Goal: Communication & Community: Answer question/provide support

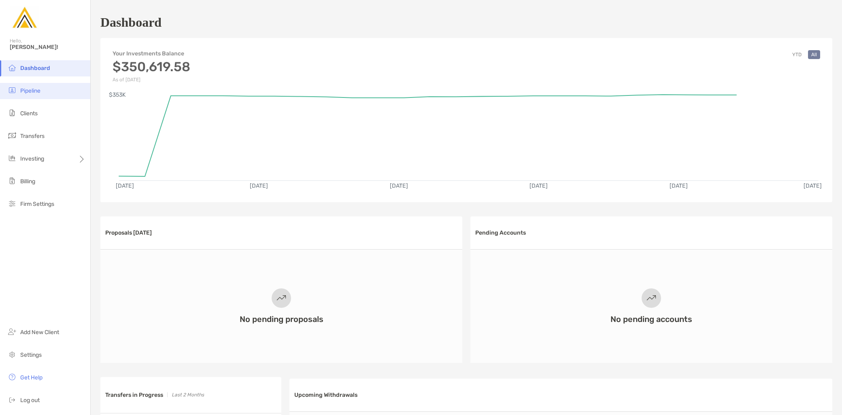
click at [30, 94] on li "Pipeline" at bounding box center [45, 91] width 90 height 16
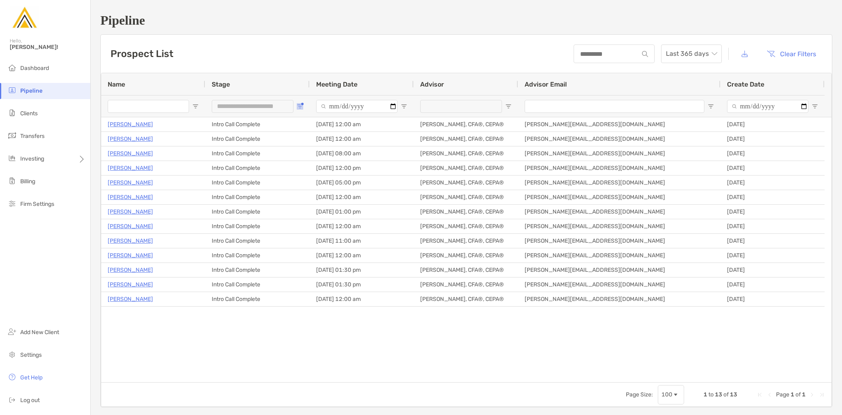
click at [302, 104] on button "Open Filter Menu" at bounding box center [300, 106] width 6 height 6
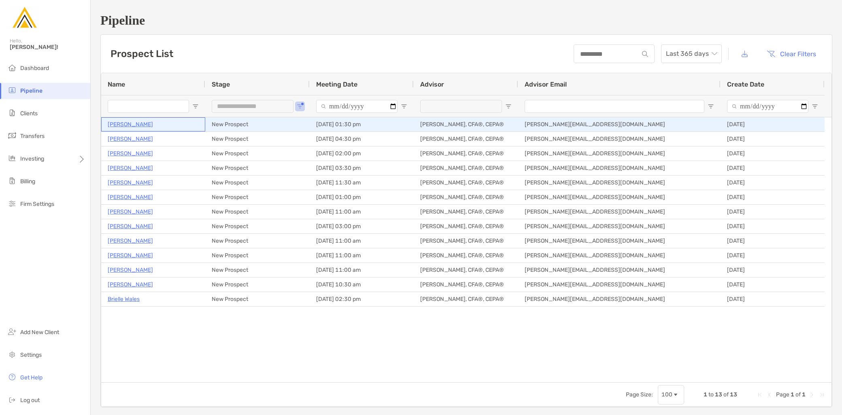
click at [134, 126] on p "Sanket Nabar" at bounding box center [130, 124] width 45 height 10
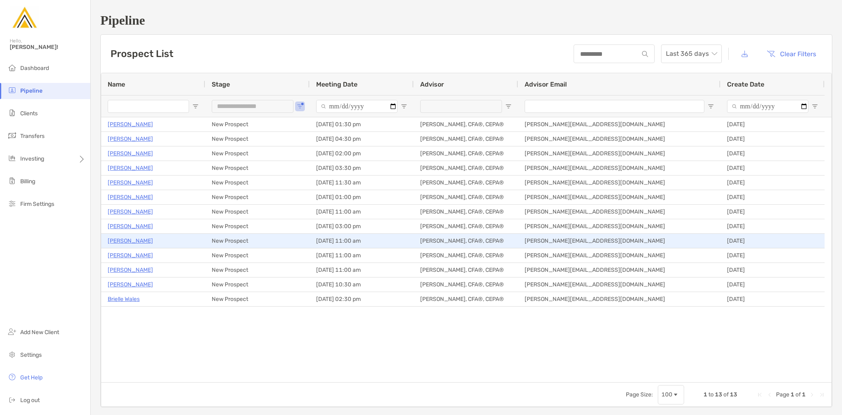
click at [130, 243] on p "Abdul Rehman" at bounding box center [130, 241] width 45 height 10
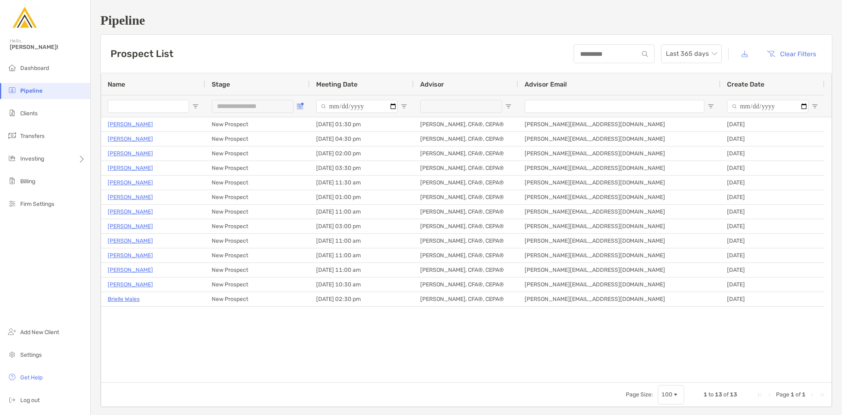
click at [300, 104] on span "Open Filter Menu" at bounding box center [300, 106] width 6 height 6
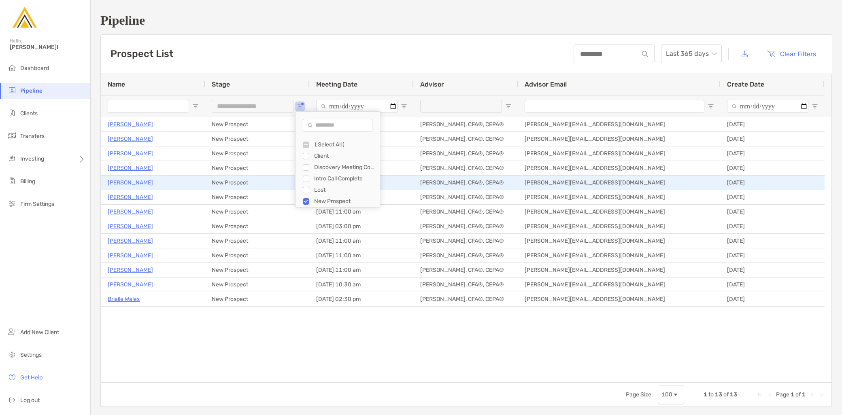
click at [136, 181] on p "Mitch Goldhaber" at bounding box center [130, 183] width 45 height 10
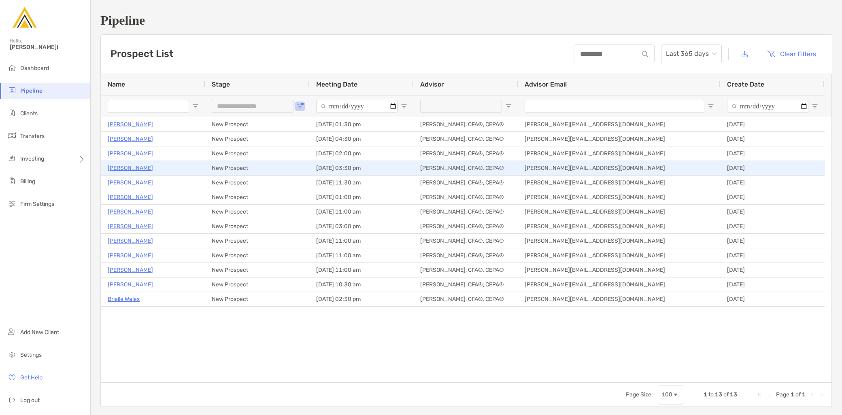
click at [131, 164] on p "[PERSON_NAME]" at bounding box center [130, 168] width 45 height 10
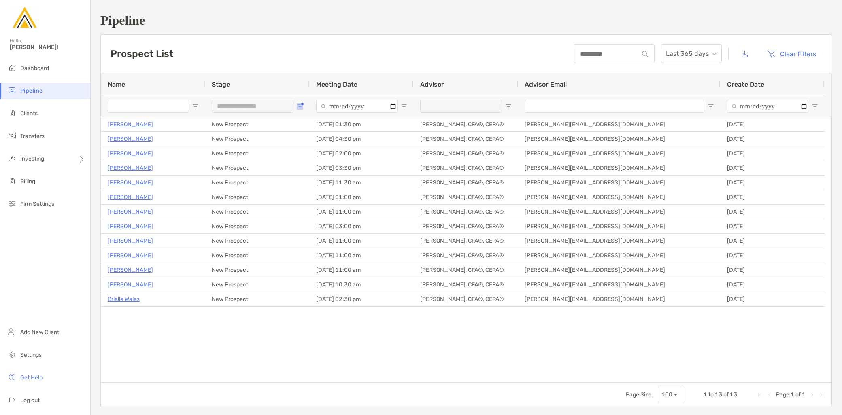
click at [298, 108] on span "Open Filter Menu" at bounding box center [300, 106] width 6 height 6
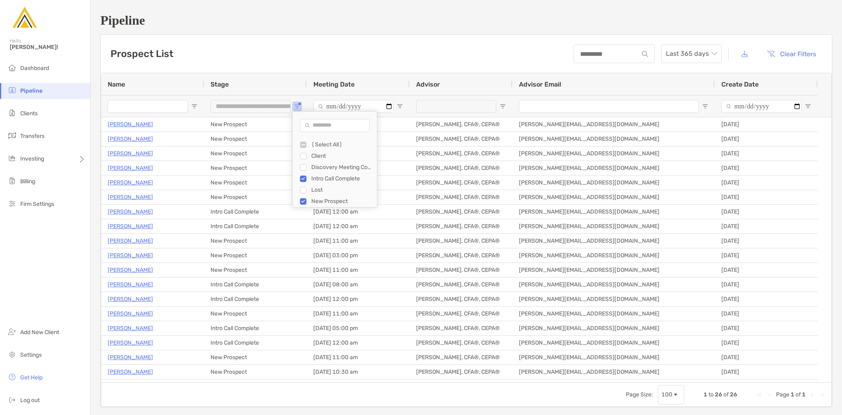
type input "**********"
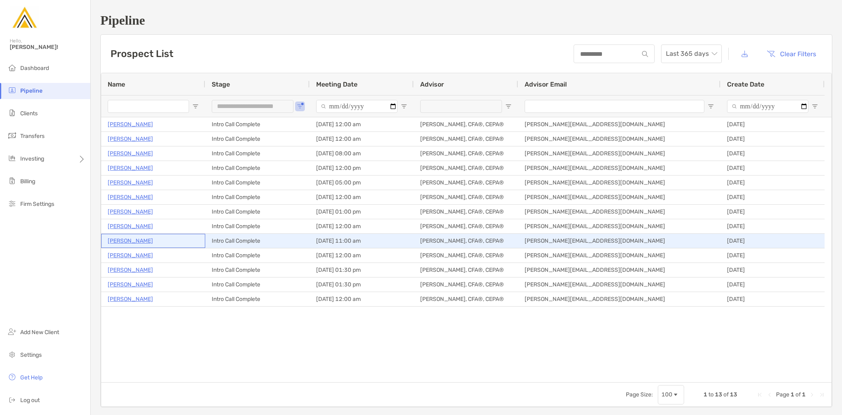
click at [124, 241] on p "Cory Parks" at bounding box center [130, 241] width 45 height 10
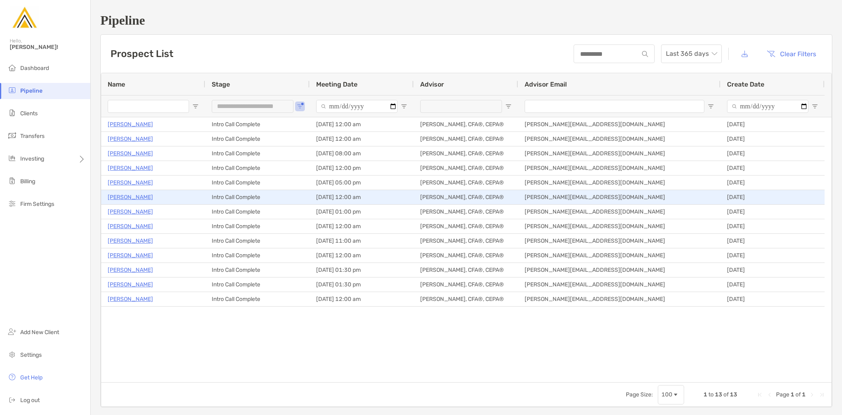
click at [134, 197] on p "Gaurav Ray Chaudhury" at bounding box center [130, 197] width 45 height 10
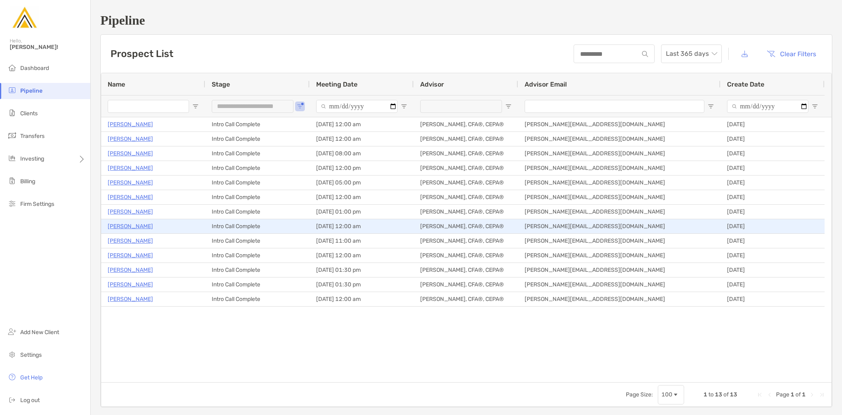
click at [128, 224] on p "Jeff Martin" at bounding box center [130, 226] width 45 height 10
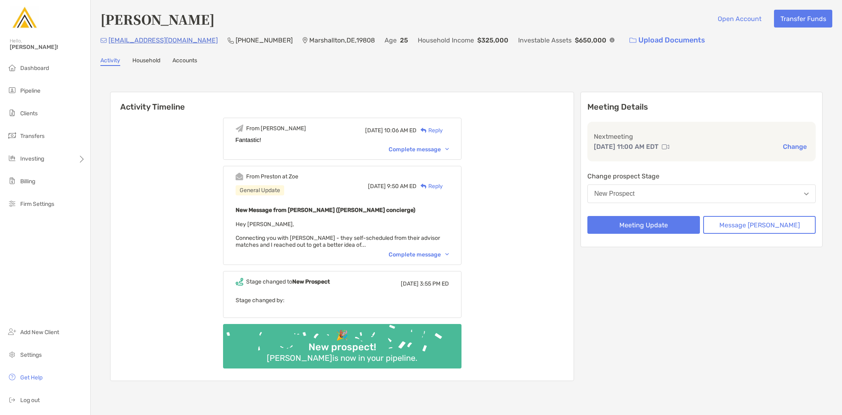
click at [428, 251] on div "Complete message" at bounding box center [419, 254] width 60 height 7
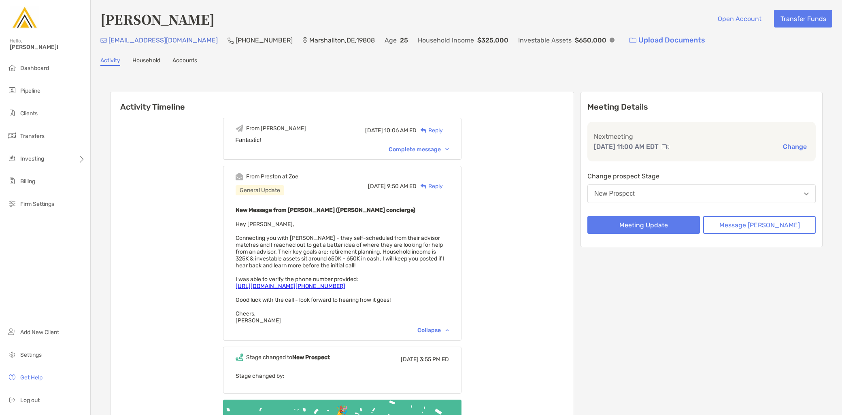
click at [666, 197] on button "New Prospect" at bounding box center [701, 194] width 228 height 19
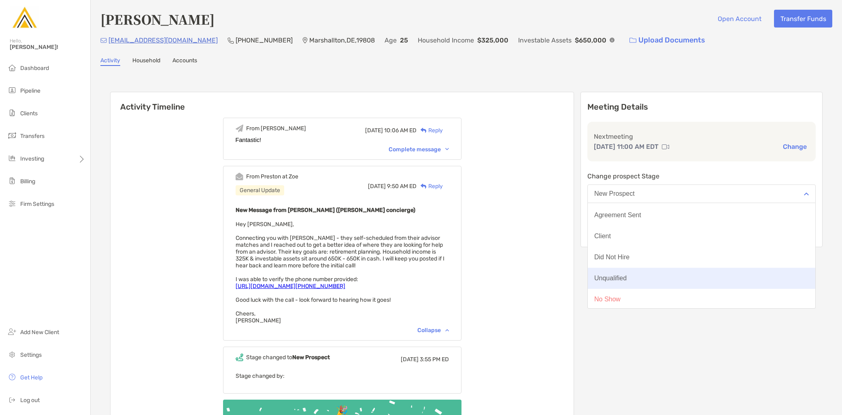
scroll to position [63, 0]
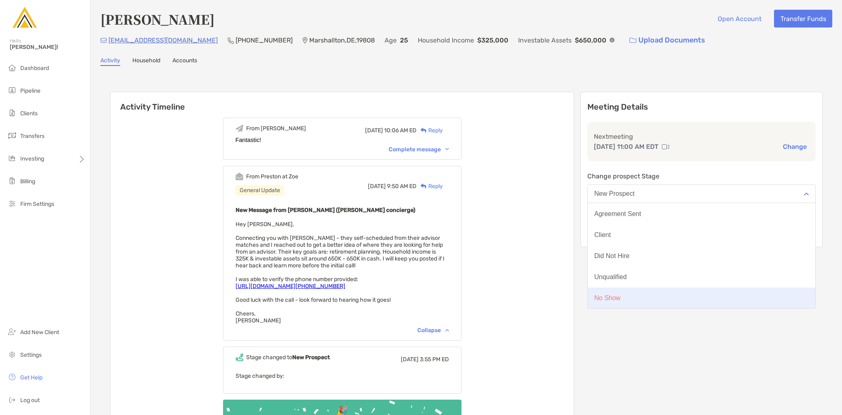
click at [648, 297] on button "No Show" at bounding box center [701, 298] width 227 height 21
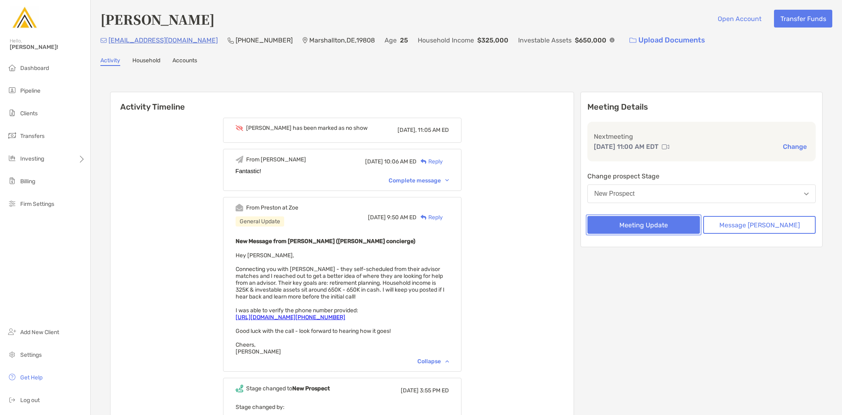
click at [670, 228] on div "Meeting Details Next meeting Aug 20, 11:00 AM EDT Change Change prospect Stage …" at bounding box center [701, 169] width 242 height 155
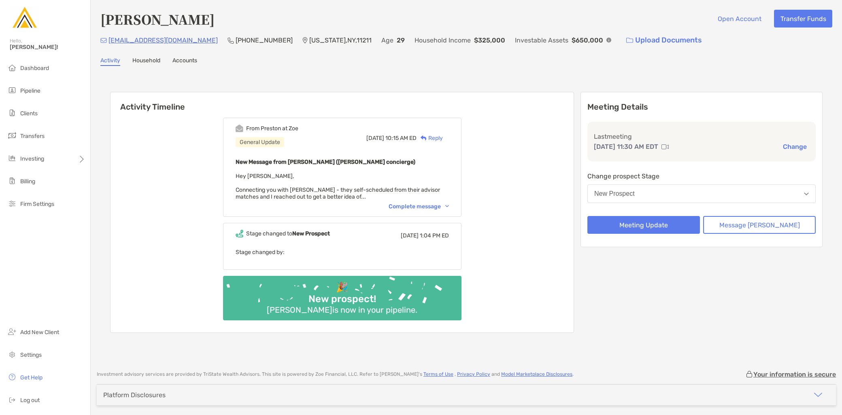
click at [670, 189] on button "New Prospect" at bounding box center [701, 194] width 228 height 19
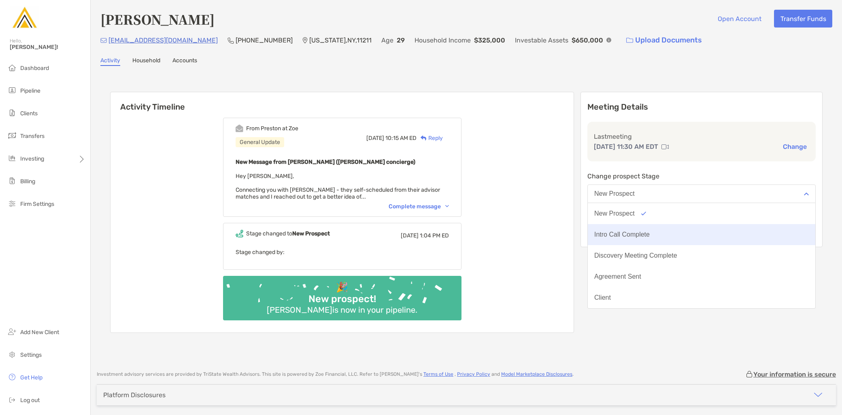
click at [650, 234] on div "Intro Call Complete" at bounding box center [621, 234] width 55 height 7
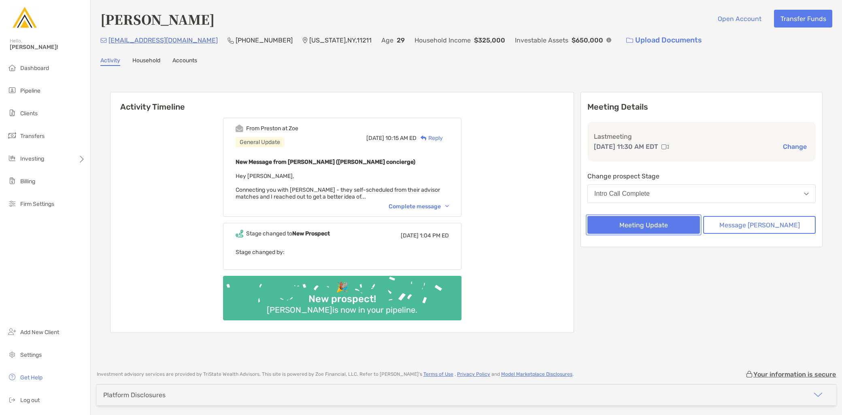
click at [660, 225] on button "Meeting Update" at bounding box center [643, 225] width 113 height 18
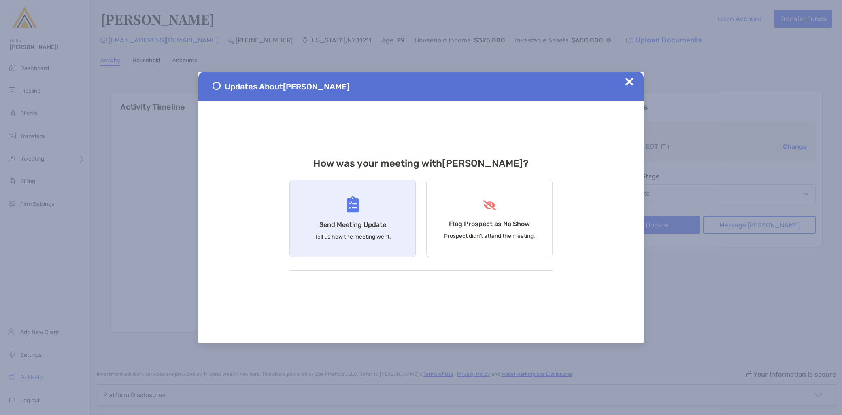
click at [363, 241] on div "Send Meeting Update Tell us how the meeting went." at bounding box center [352, 219] width 126 height 78
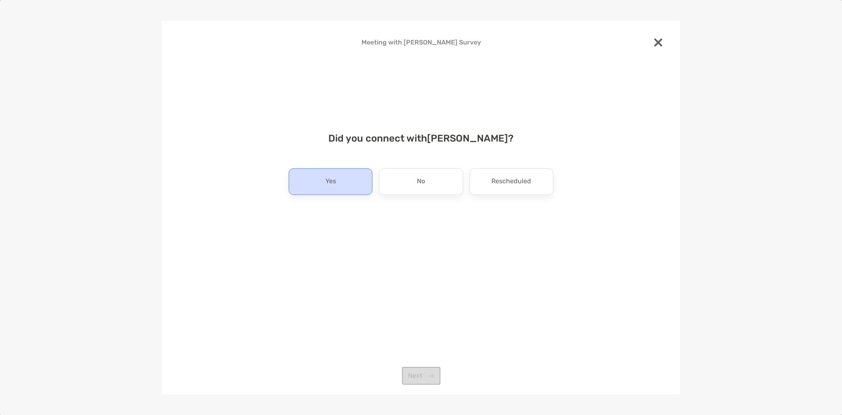
click at [347, 193] on div "Yes" at bounding box center [331, 181] width 84 height 27
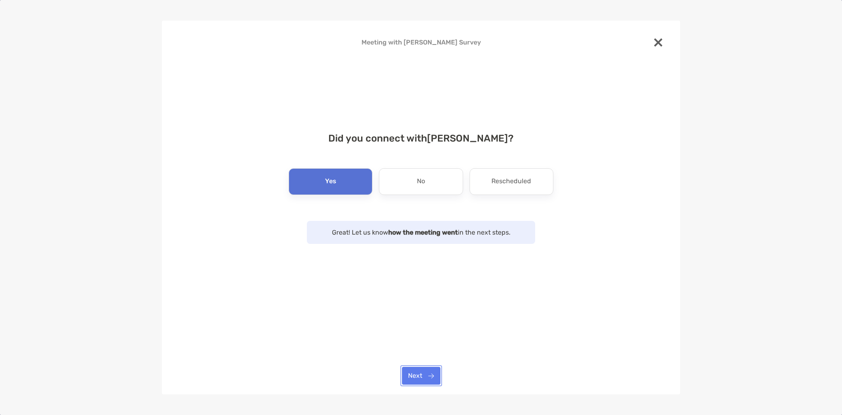
click at [420, 374] on button "Next" at bounding box center [421, 376] width 38 height 18
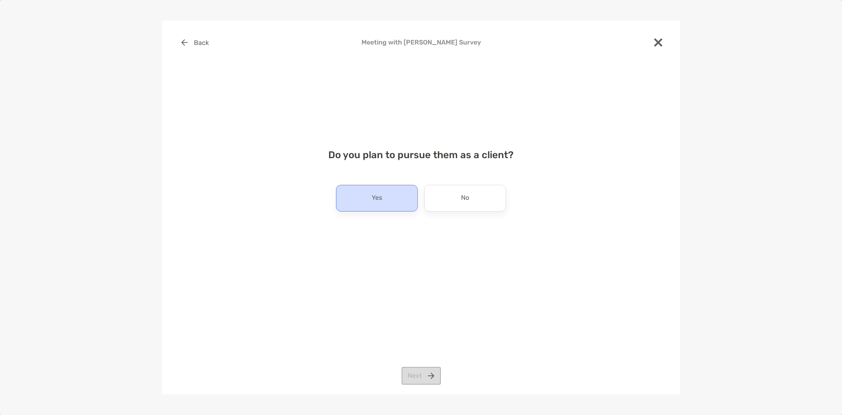
click at [389, 209] on div "Yes" at bounding box center [377, 198] width 82 height 27
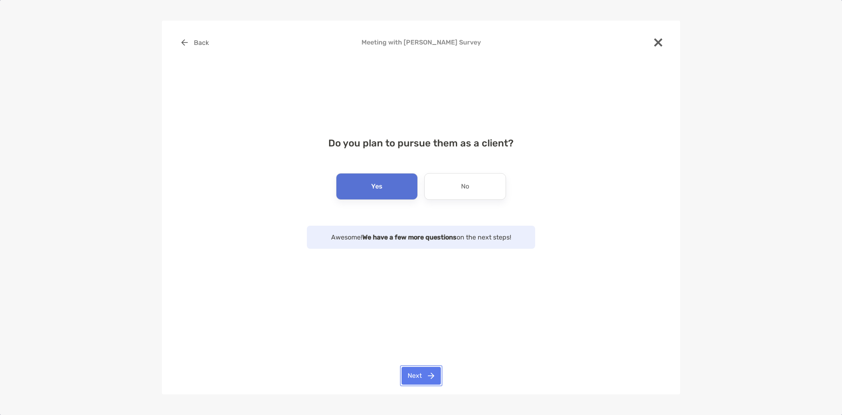
click at [416, 374] on button "Next" at bounding box center [421, 376] width 39 height 18
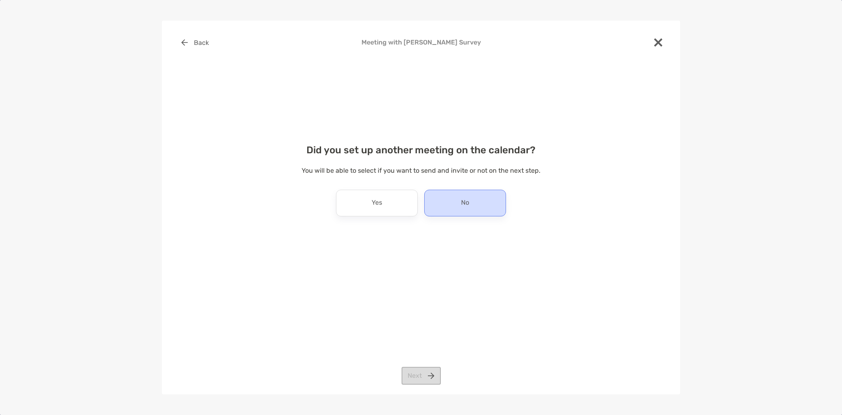
click at [454, 214] on div "No" at bounding box center [465, 203] width 82 height 27
click at [421, 378] on button "Next" at bounding box center [421, 376] width 39 height 18
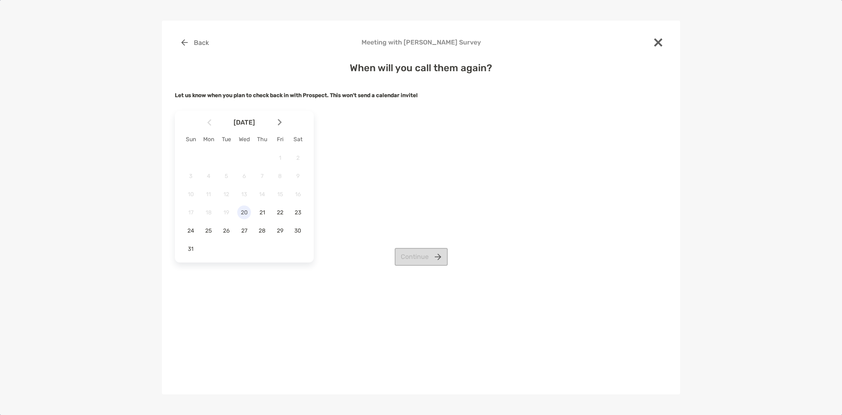
click at [244, 213] on span "20" at bounding box center [244, 212] width 14 height 7
click at [434, 261] on button "Continue" at bounding box center [421, 257] width 53 height 18
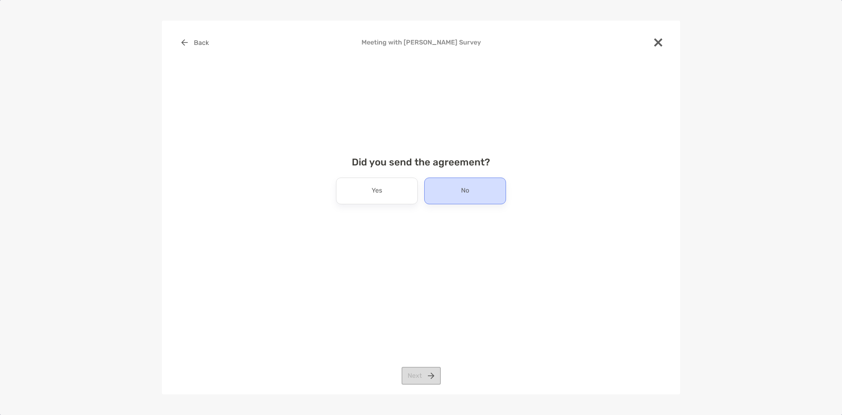
click at [456, 186] on div "No" at bounding box center [465, 191] width 82 height 27
click at [434, 388] on div "Back Meeting with Mitch Goldhaber Survey Did you send the agreement? Yes No Next" at bounding box center [421, 208] width 518 height 374
click at [430, 383] on button "Next" at bounding box center [421, 376] width 39 height 18
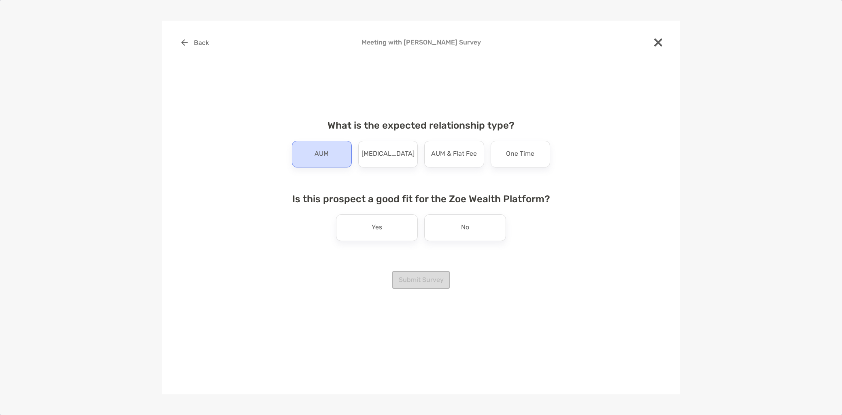
click at [318, 159] on p "AUM" at bounding box center [322, 154] width 14 height 13
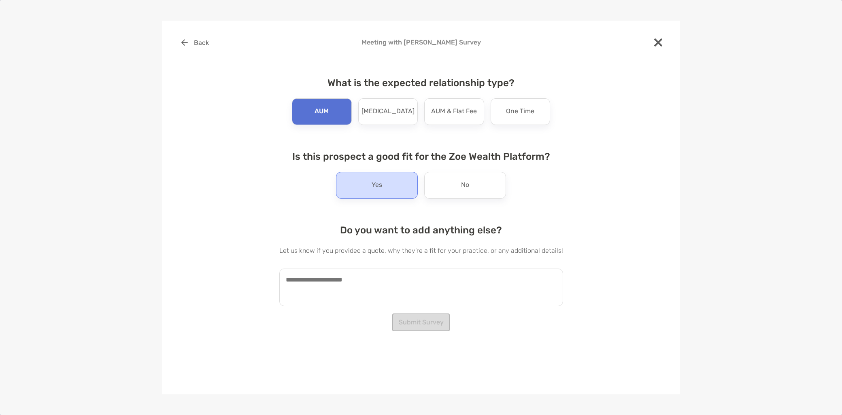
click at [374, 183] on p "Yes" at bounding box center [377, 185] width 11 height 13
click at [343, 286] on textarea at bounding box center [421, 288] width 284 height 38
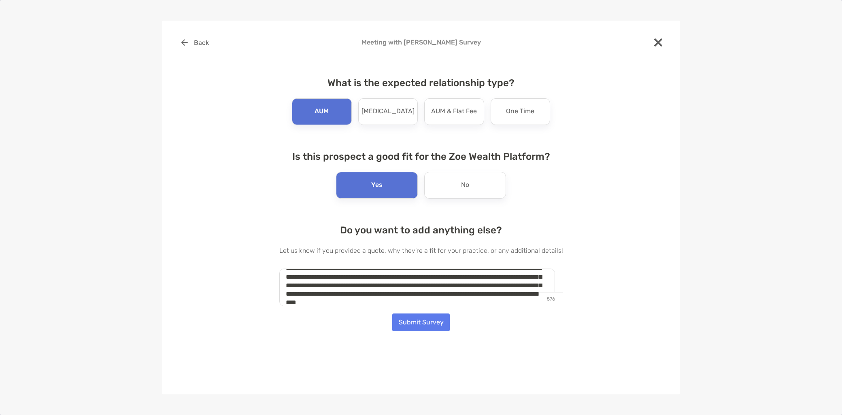
scroll to position [20, 0]
click at [404, 301] on textarea "**********" at bounding box center [417, 288] width 276 height 38
type textarea "**********"
click at [406, 324] on button "Submit Survey" at bounding box center [420, 323] width 57 height 18
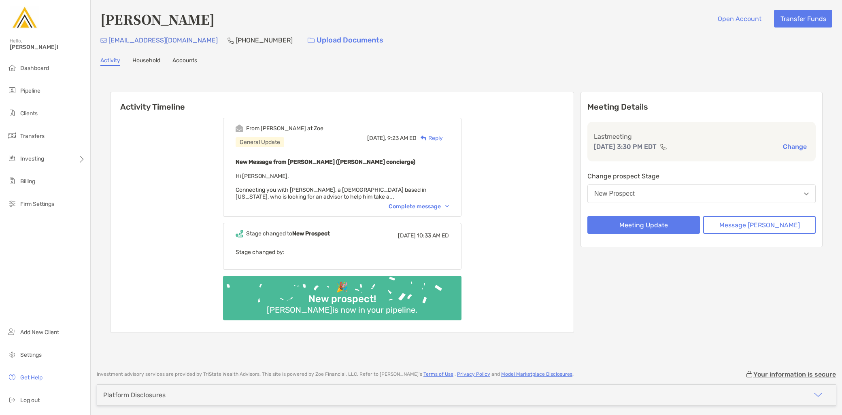
click at [665, 191] on button "New Prospect" at bounding box center [701, 194] width 228 height 19
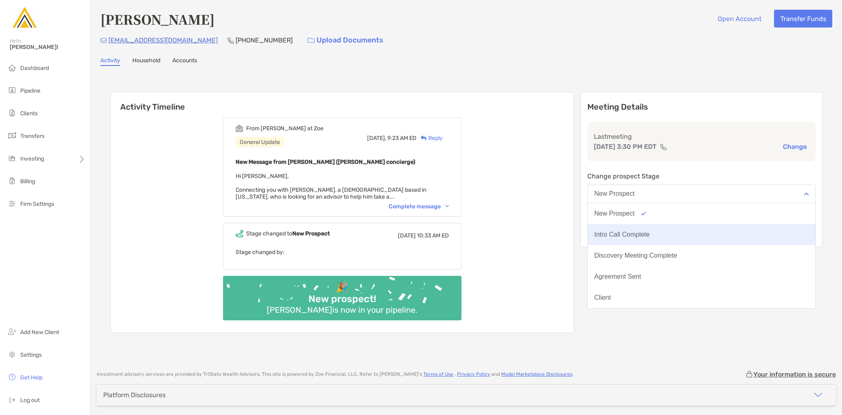
click at [650, 232] on div "Intro Call Complete" at bounding box center [621, 234] width 55 height 7
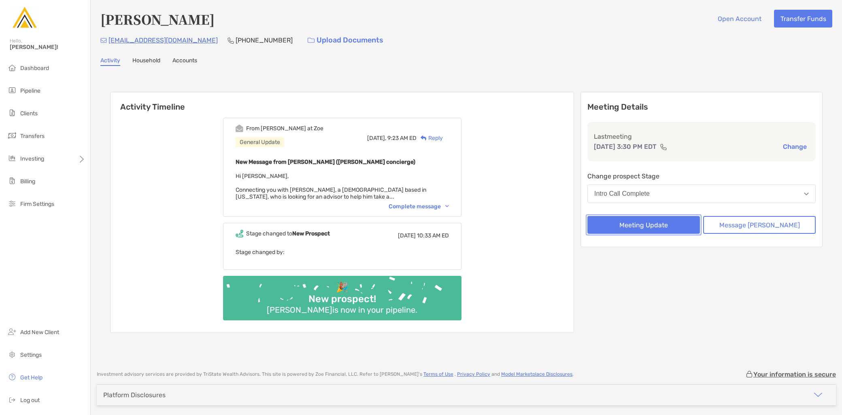
click at [661, 227] on button "Meeting Update" at bounding box center [643, 225] width 113 height 18
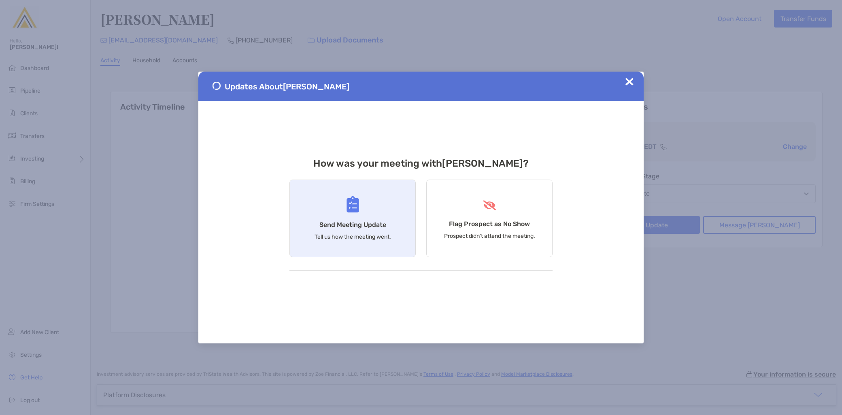
click at [334, 232] on div "Send Meeting Update Tell us how the meeting went." at bounding box center [352, 219] width 126 height 78
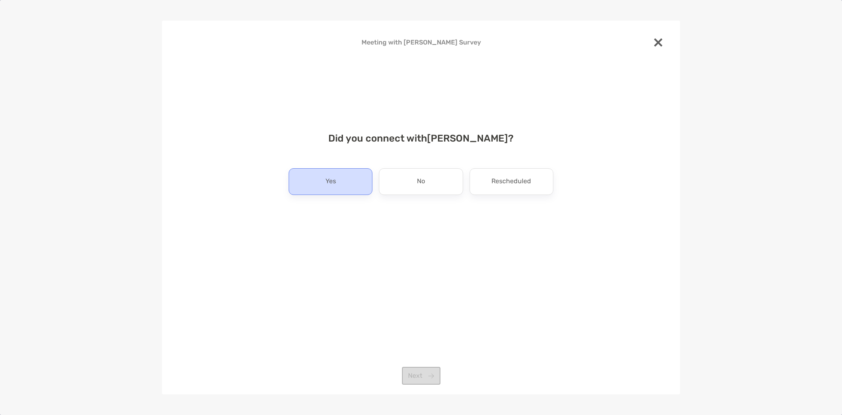
click at [345, 188] on div "Yes" at bounding box center [331, 181] width 84 height 27
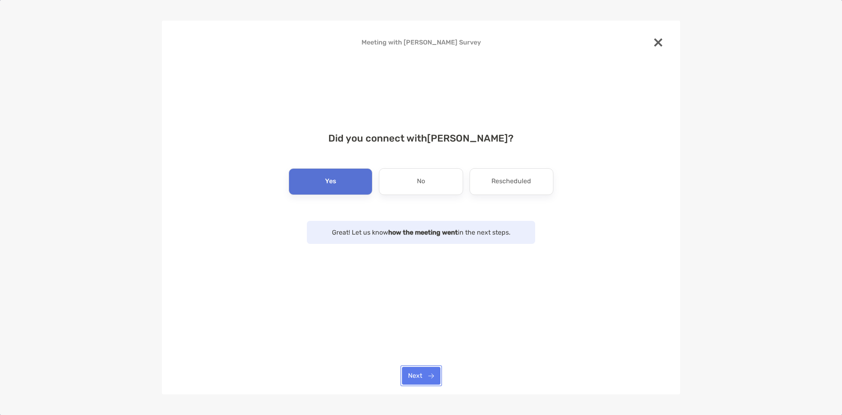
click at [421, 373] on button "Next" at bounding box center [421, 376] width 38 height 18
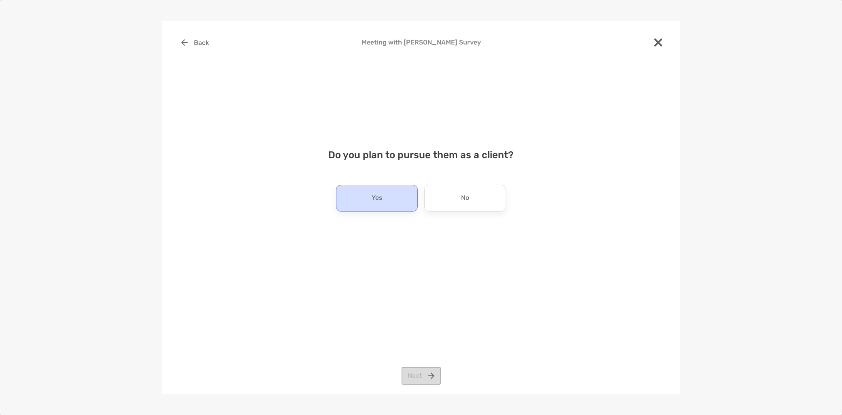
click at [368, 207] on div "Yes" at bounding box center [377, 198] width 82 height 27
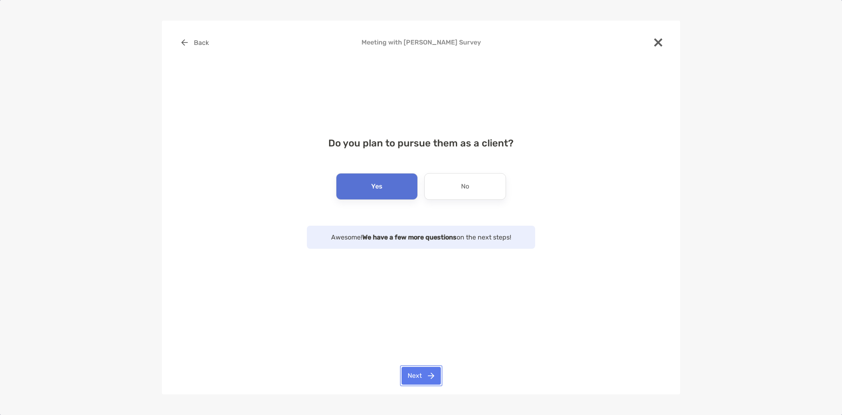
click at [416, 381] on button "Next" at bounding box center [421, 376] width 39 height 18
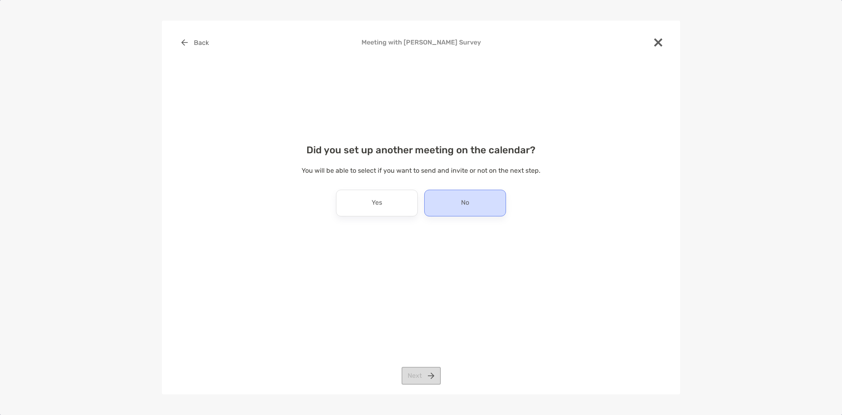
click at [462, 211] on div "No" at bounding box center [465, 203] width 82 height 27
click at [430, 375] on button "Next" at bounding box center [421, 376] width 39 height 18
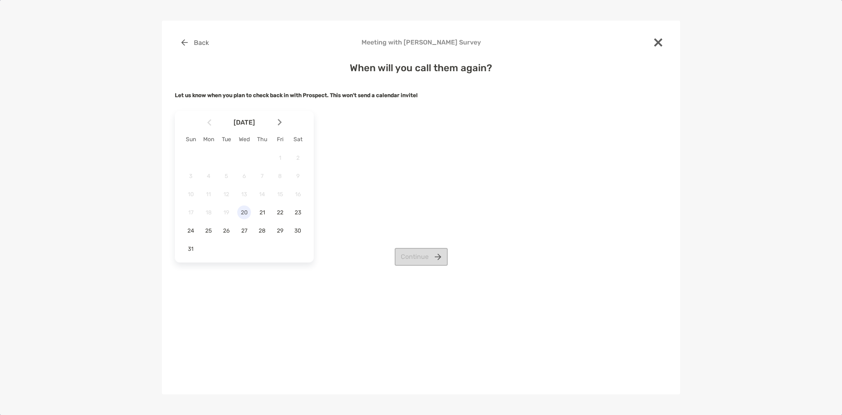
click at [243, 210] on span "20" at bounding box center [244, 212] width 14 height 7
click at [417, 259] on button "Continue" at bounding box center [421, 257] width 53 height 18
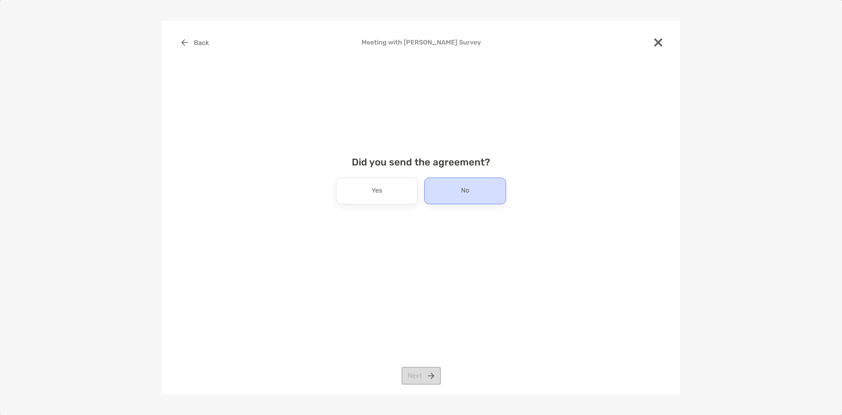
click at [483, 193] on div "No" at bounding box center [465, 191] width 82 height 27
click at [412, 378] on button "Next" at bounding box center [421, 376] width 39 height 18
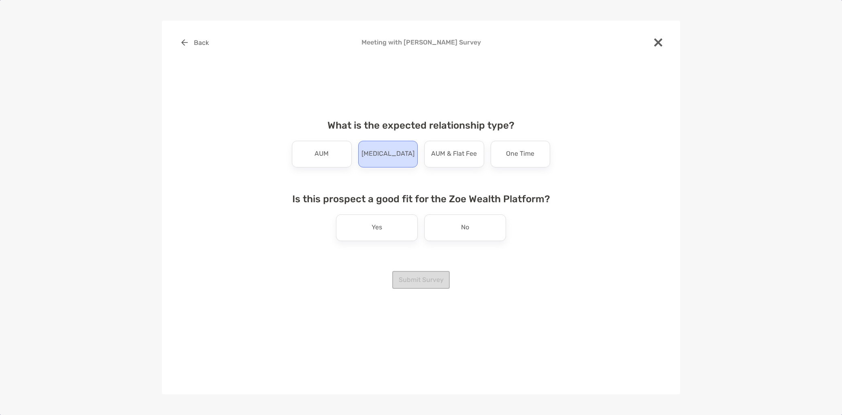
click at [397, 165] on div "[MEDICAL_DATA]" at bounding box center [388, 154] width 60 height 27
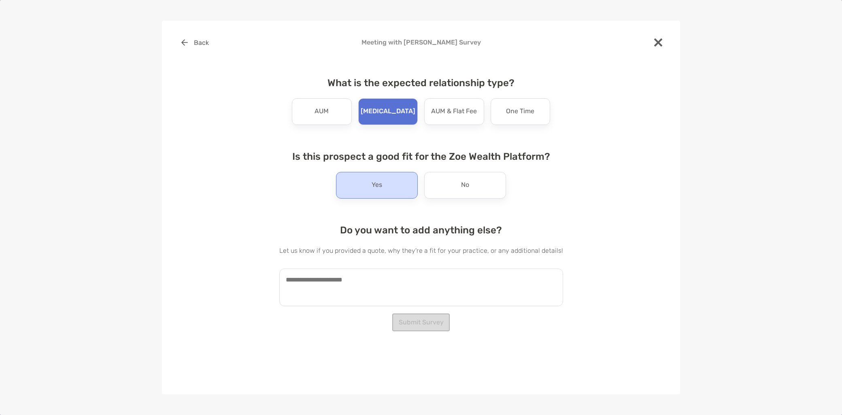
click at [374, 196] on div "Yes" at bounding box center [377, 185] width 82 height 27
click at [344, 286] on textarea at bounding box center [421, 288] width 284 height 38
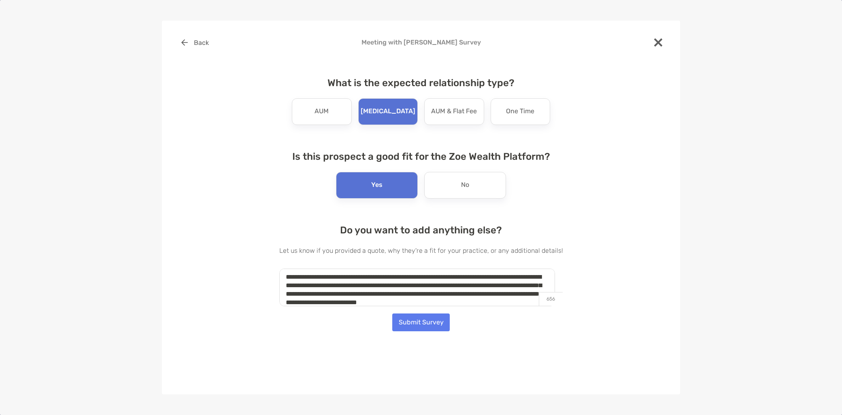
scroll to position [11, 0]
type textarea "**********"
click at [428, 322] on button "Submit Survey" at bounding box center [420, 323] width 57 height 18
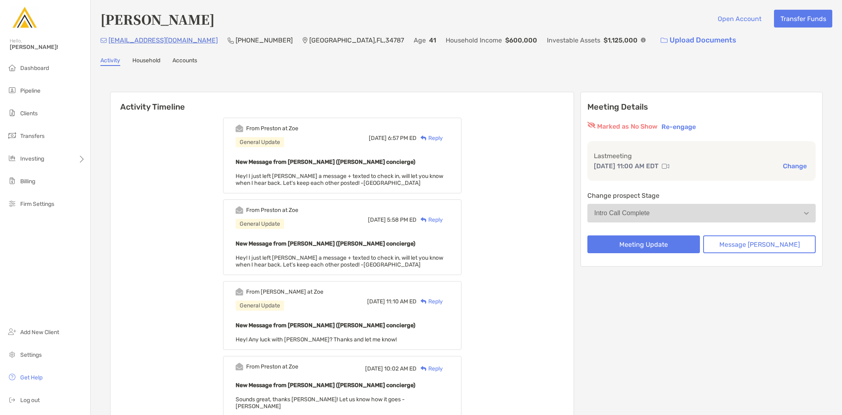
click at [443, 137] on div "Reply" at bounding box center [430, 138] width 26 height 9
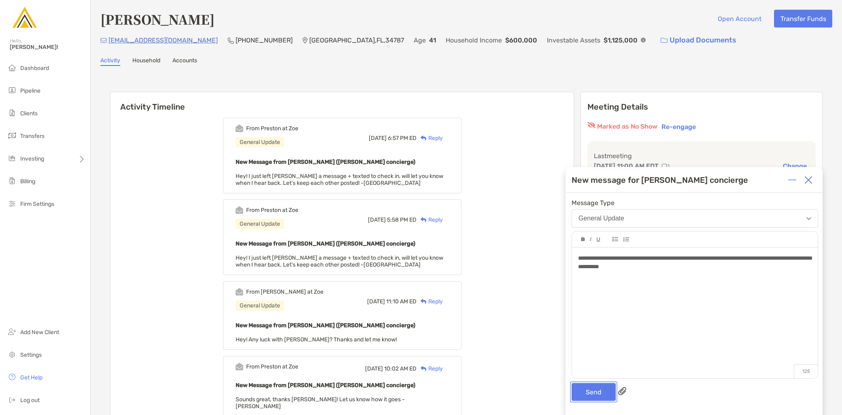
click at [596, 393] on button "Send" at bounding box center [594, 392] width 44 height 18
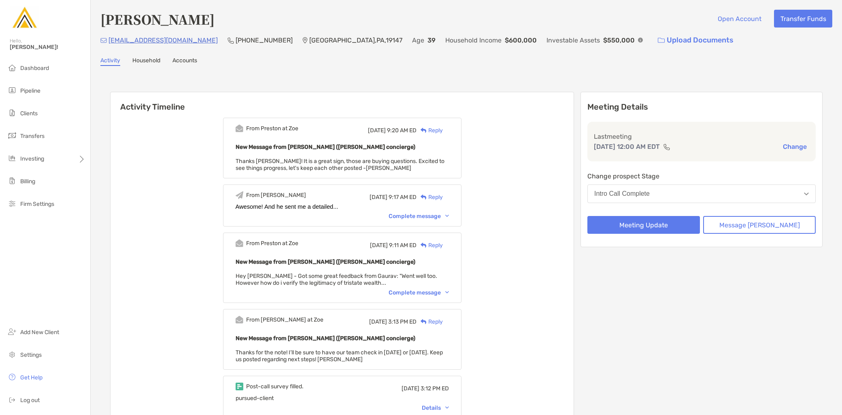
click at [650, 193] on div "Intro Call Complete" at bounding box center [621, 193] width 55 height 7
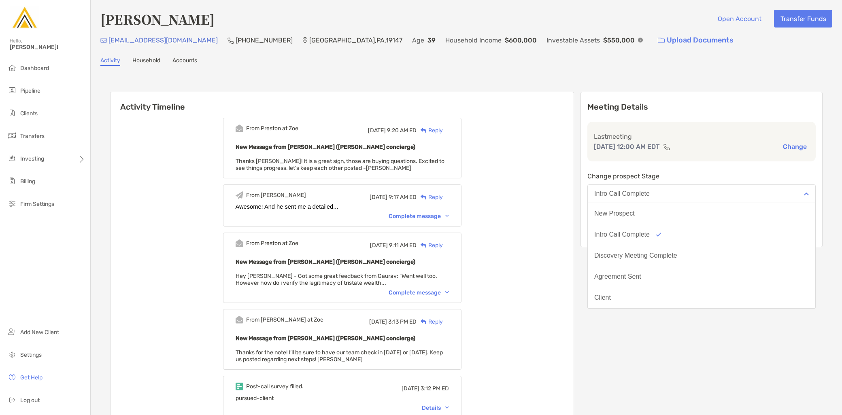
click at [657, 255] on div "Discovery Meeting Complete" at bounding box center [635, 255] width 83 height 7
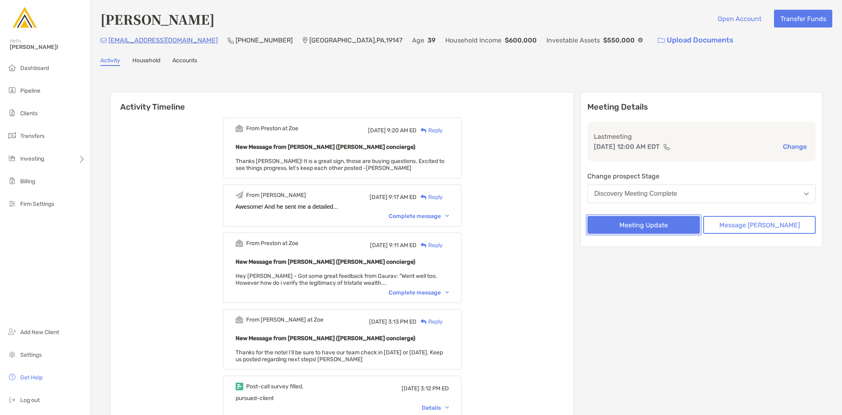
click at [650, 225] on button "Meeting Update" at bounding box center [643, 225] width 113 height 18
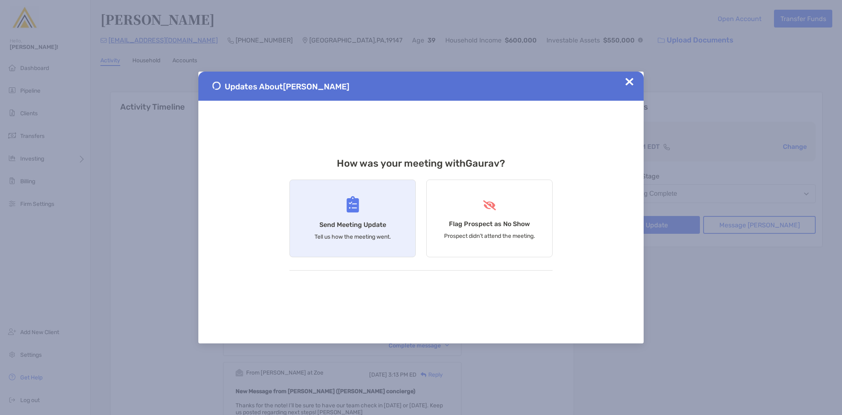
click at [368, 242] on div "Send Meeting Update Tell us how the meeting went." at bounding box center [352, 219] width 126 height 78
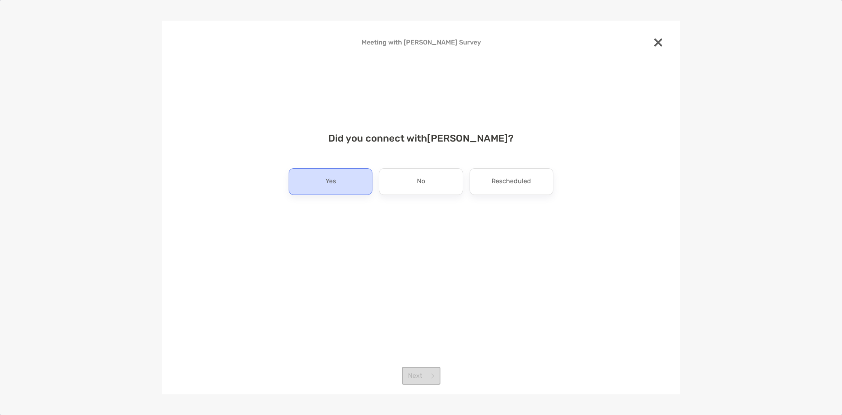
click at [354, 192] on div "Yes" at bounding box center [331, 181] width 84 height 27
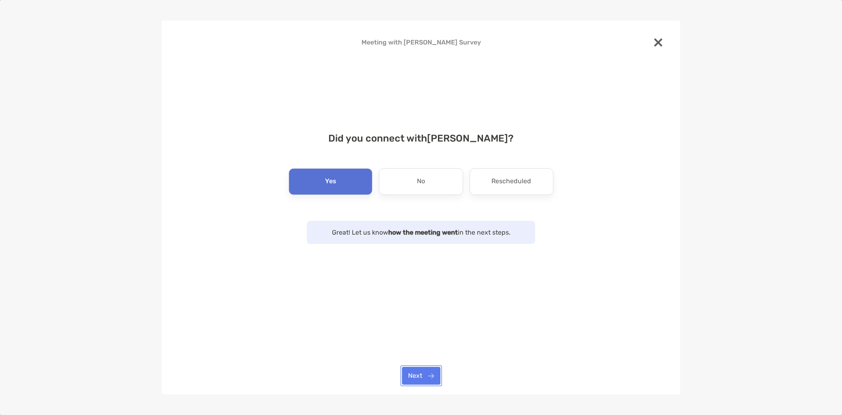
click at [421, 372] on button "Next" at bounding box center [421, 376] width 38 height 18
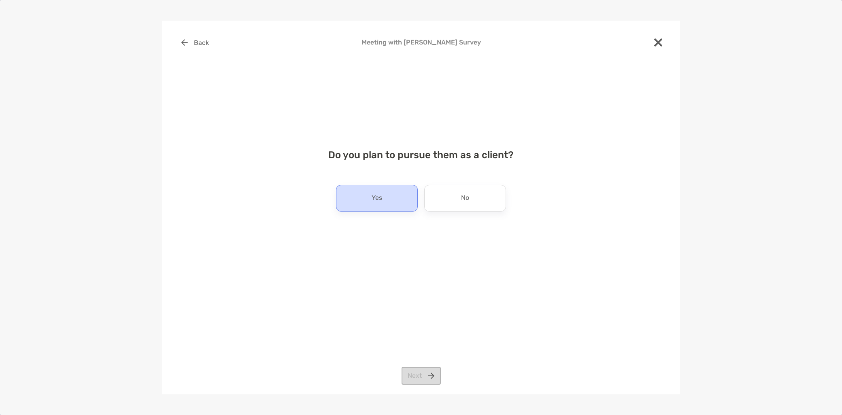
click at [386, 207] on div "Yes" at bounding box center [377, 198] width 82 height 27
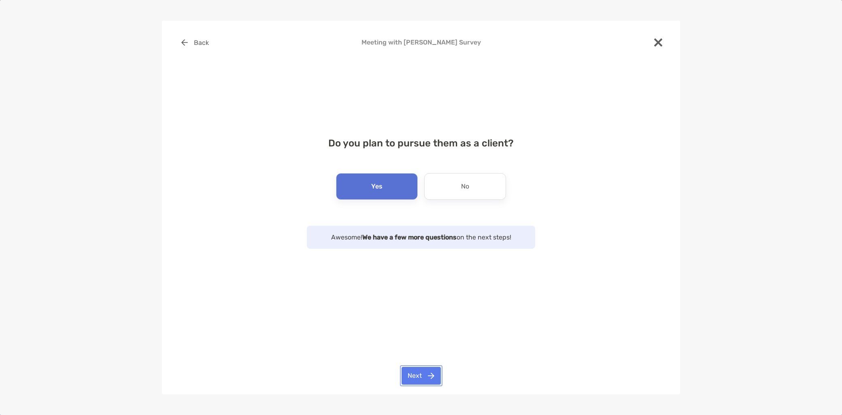
click at [422, 378] on button "Next" at bounding box center [421, 376] width 39 height 18
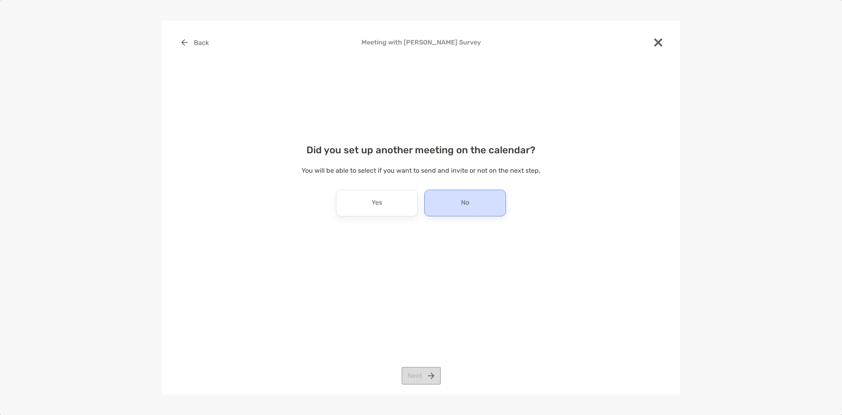
click at [458, 210] on div "No" at bounding box center [465, 203] width 82 height 27
click at [435, 371] on button "Next" at bounding box center [421, 376] width 39 height 18
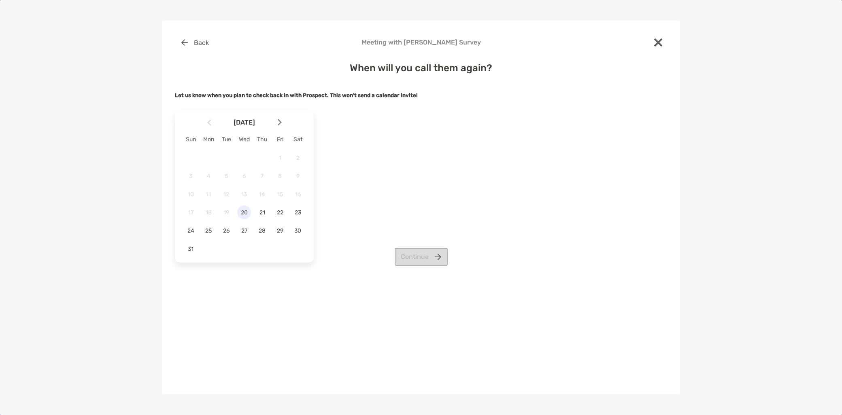
click at [246, 217] on div "20" at bounding box center [244, 213] width 14 height 14
click at [417, 254] on button "Continue" at bounding box center [421, 257] width 53 height 18
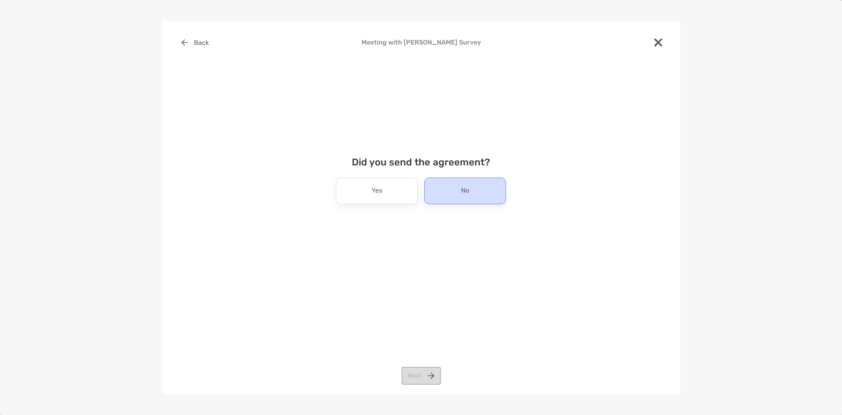
click at [468, 197] on p "No" at bounding box center [465, 191] width 8 height 13
click at [425, 382] on button "Next" at bounding box center [421, 376] width 39 height 18
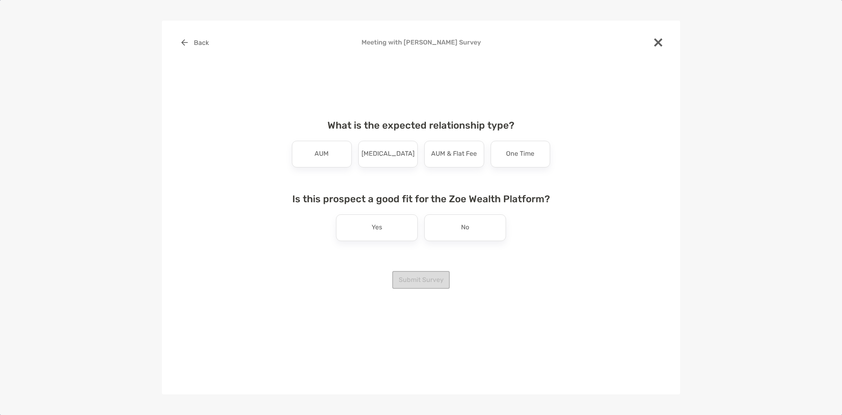
click at [316, 160] on p "AUM" at bounding box center [322, 154] width 14 height 13
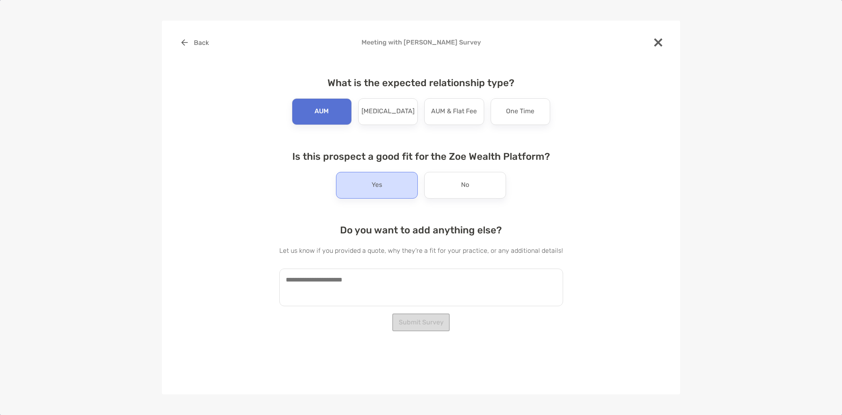
click at [372, 193] on div "Yes" at bounding box center [377, 185] width 82 height 27
click at [349, 300] on textarea at bounding box center [421, 288] width 284 height 38
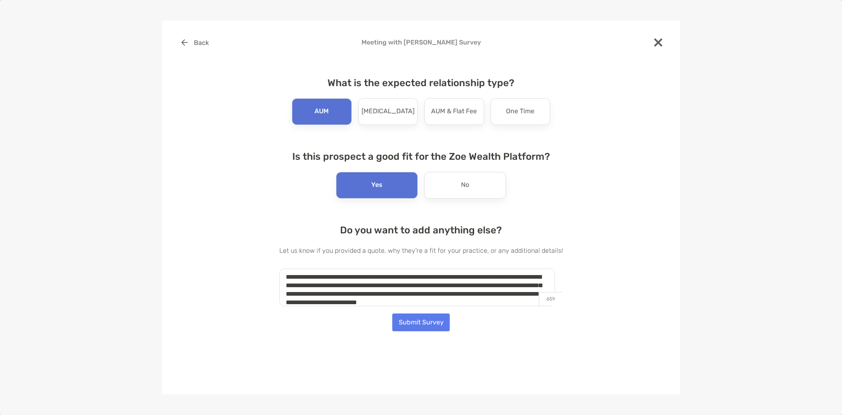
scroll to position [11, 0]
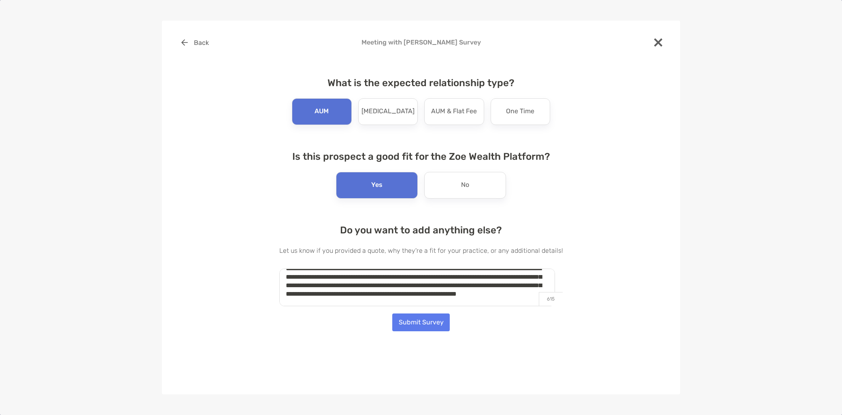
type textarea "**********"
click at [419, 320] on button "Submit Survey" at bounding box center [420, 323] width 57 height 18
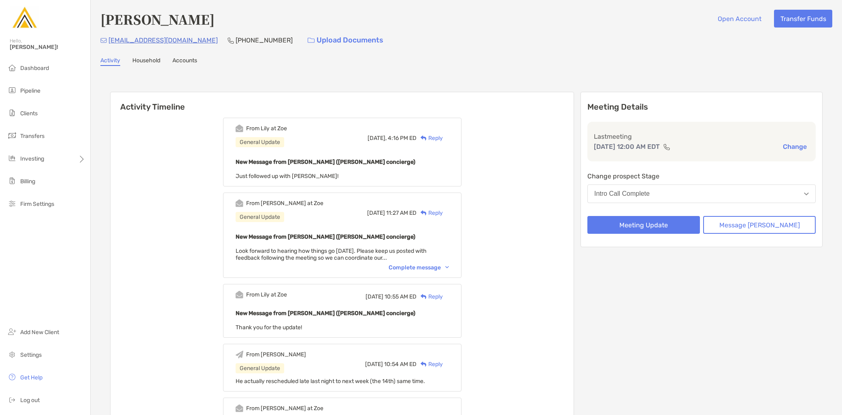
click at [670, 196] on button "Intro Call Complete" at bounding box center [701, 194] width 228 height 19
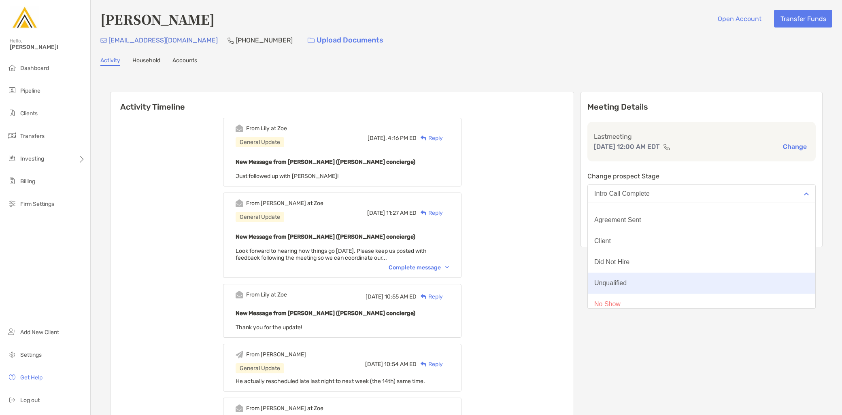
scroll to position [63, 0]
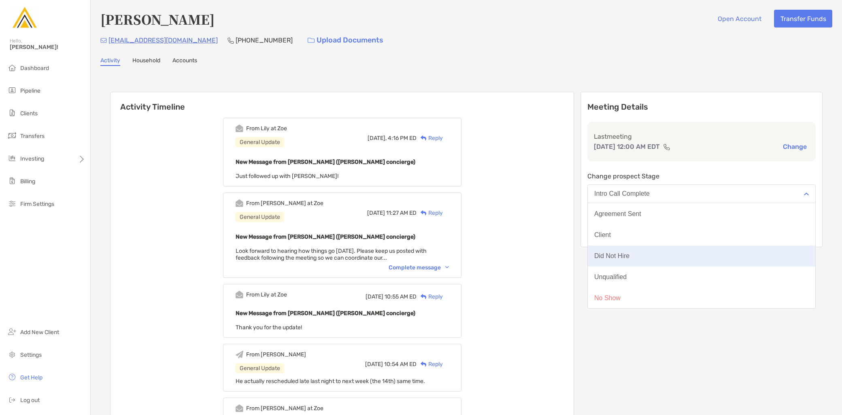
click at [686, 260] on button "Did Not Hire" at bounding box center [701, 256] width 227 height 21
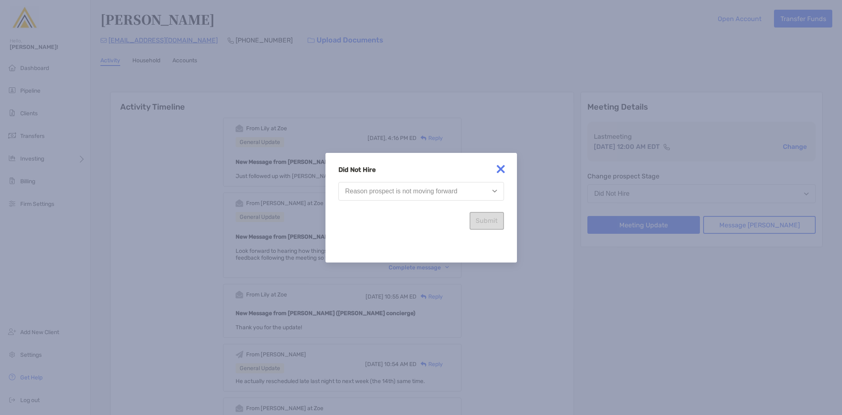
click at [439, 189] on div "Reason prospect is not moving forward" at bounding box center [401, 191] width 112 height 7
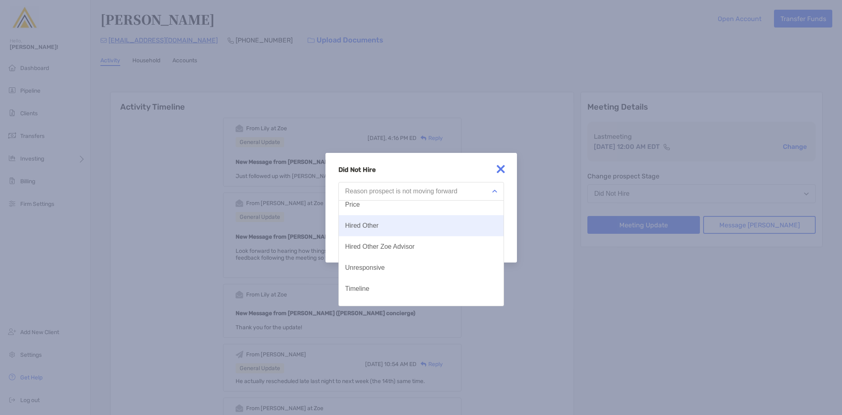
scroll to position [42, 0]
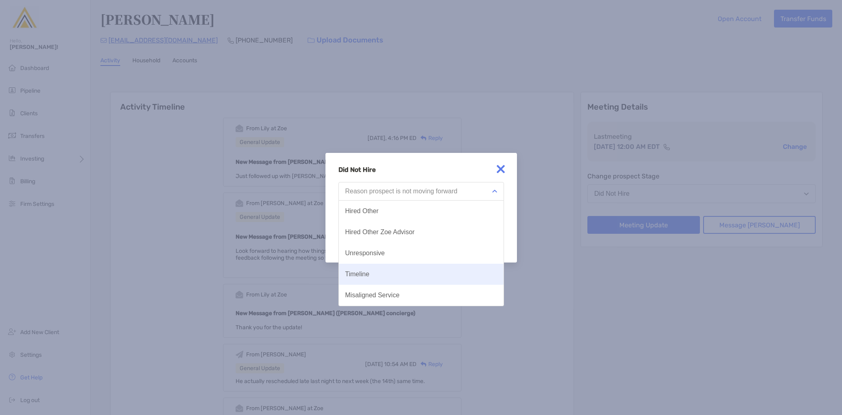
click at [406, 271] on button "Timeline" at bounding box center [421, 274] width 165 height 21
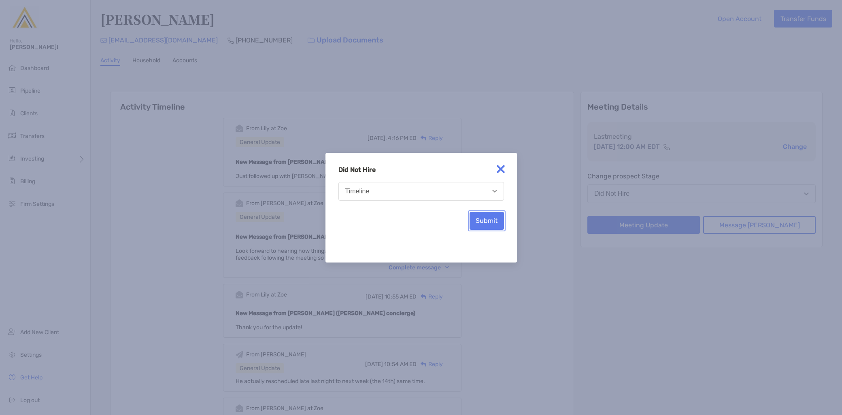
click at [480, 225] on button "Submit" at bounding box center [487, 221] width 34 height 18
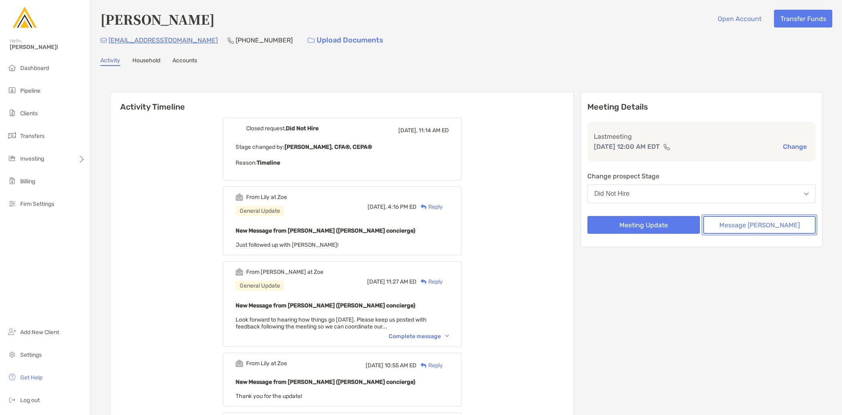
click at [743, 227] on button "Message [PERSON_NAME]" at bounding box center [759, 225] width 113 height 18
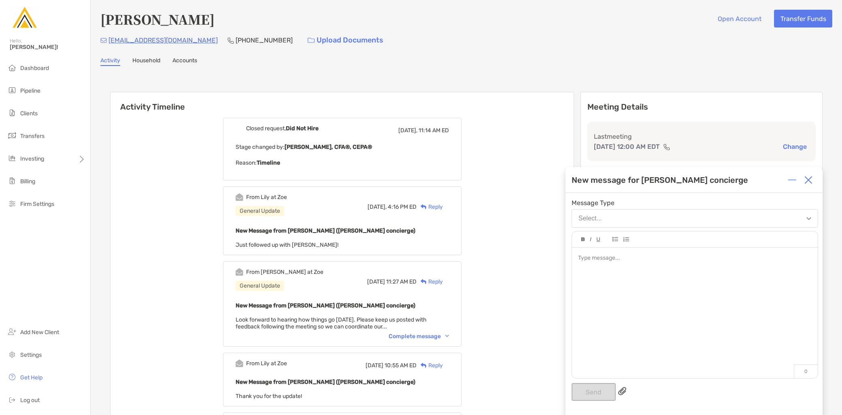
click at [655, 279] on div at bounding box center [695, 309] width 246 height 123
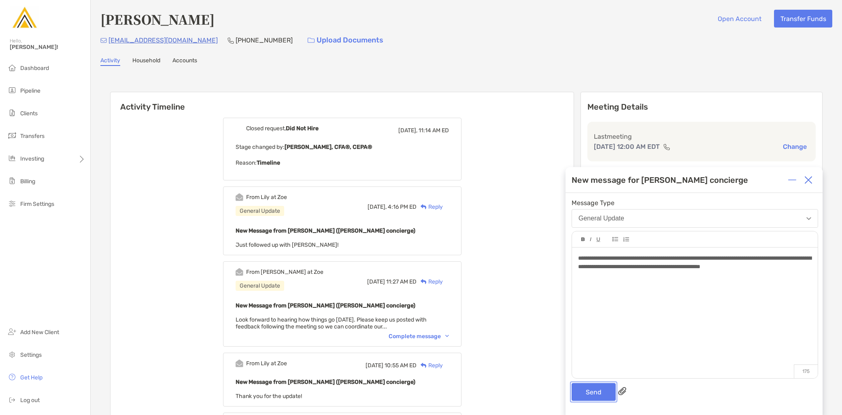
click at [594, 394] on button "Send" at bounding box center [594, 392] width 44 height 18
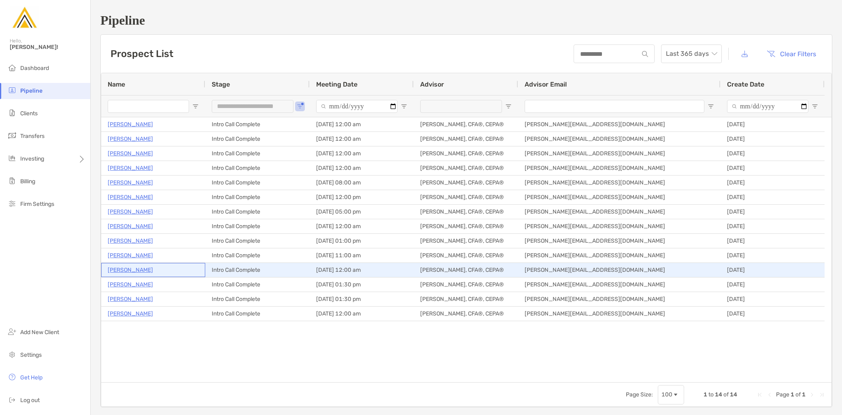
click at [130, 266] on p "[PERSON_NAME]" at bounding box center [130, 270] width 45 height 10
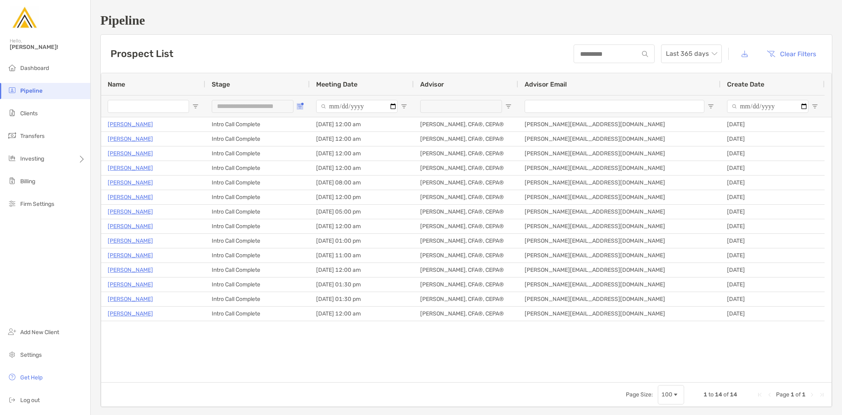
click at [299, 106] on span "Open Filter Menu" at bounding box center [300, 106] width 6 height 6
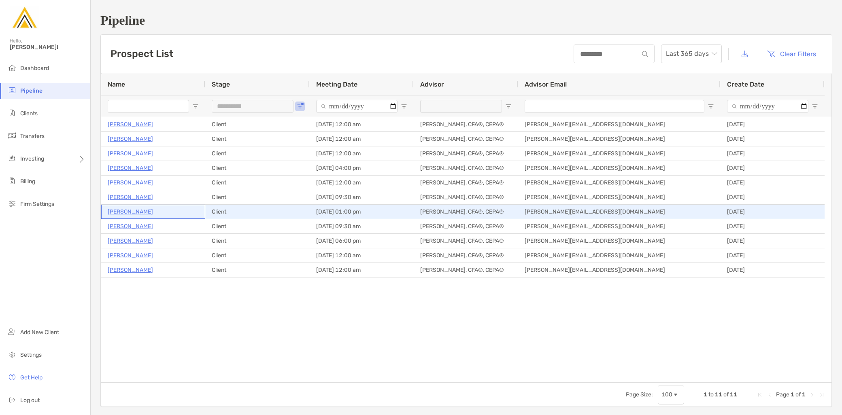
click at [138, 210] on p "William Eckley" at bounding box center [130, 212] width 45 height 10
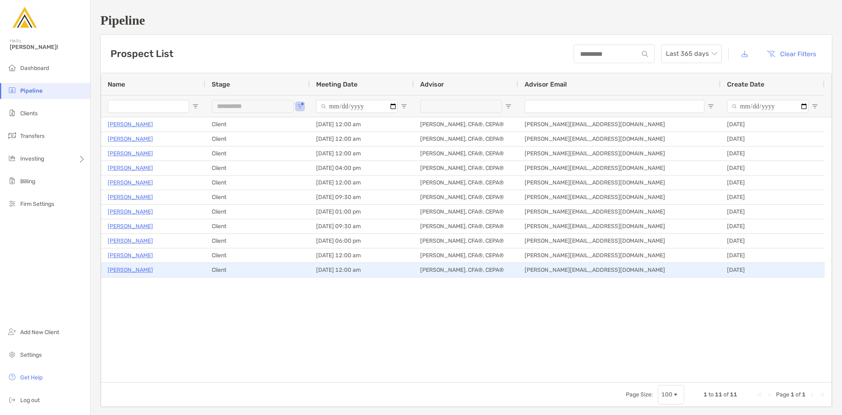
click at [128, 272] on p "Tyler Merrill" at bounding box center [130, 270] width 45 height 10
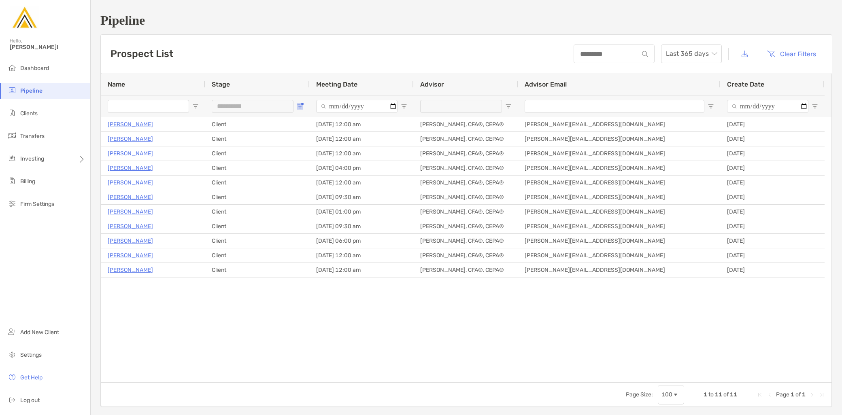
click at [298, 105] on span "Open Filter Menu" at bounding box center [300, 106] width 6 height 6
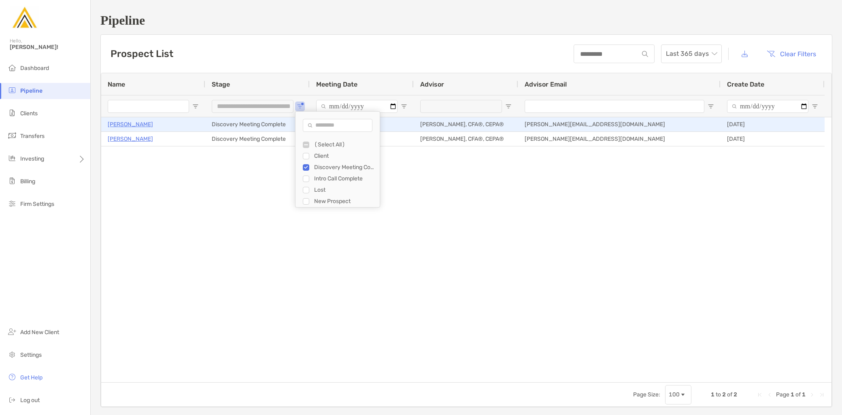
click at [143, 126] on p "Kirsten Brown Aidoo" at bounding box center [130, 124] width 45 height 10
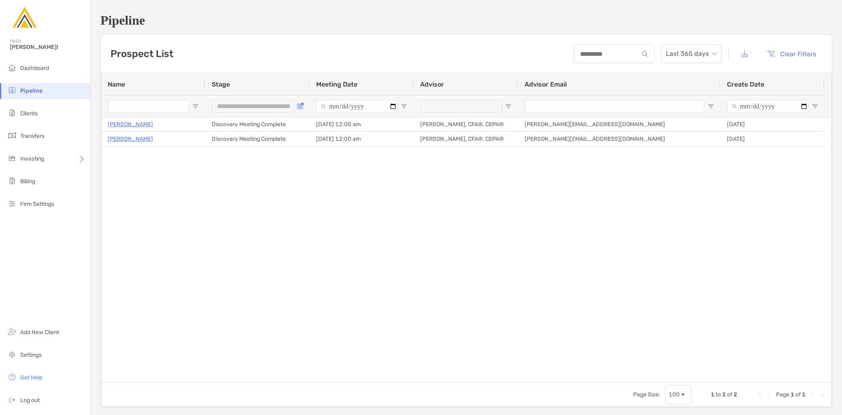
click at [298, 104] on span "Open Filter Menu" at bounding box center [300, 106] width 6 height 6
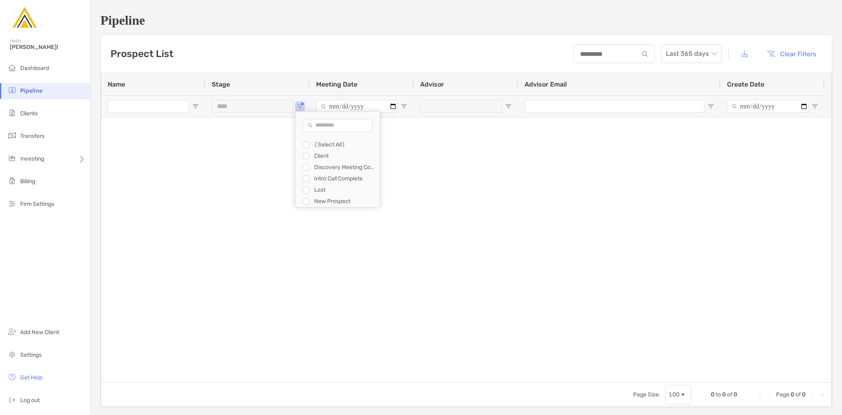
type input "**********"
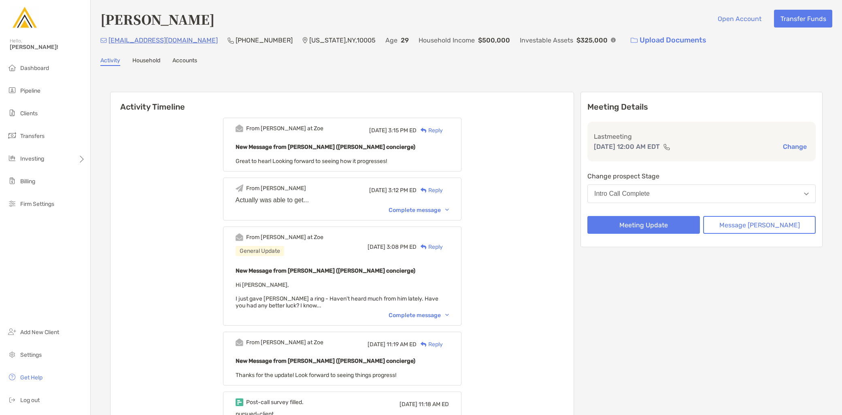
click at [421, 208] on div "Complete message" at bounding box center [419, 210] width 60 height 7
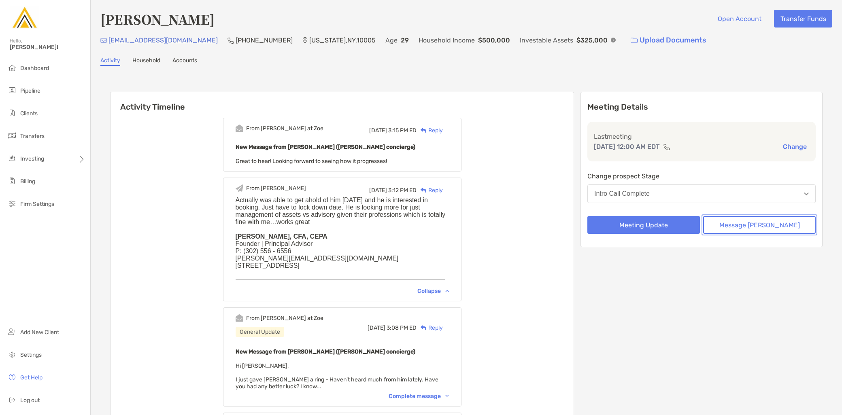
click at [764, 221] on button "Message [PERSON_NAME]" at bounding box center [759, 225] width 113 height 18
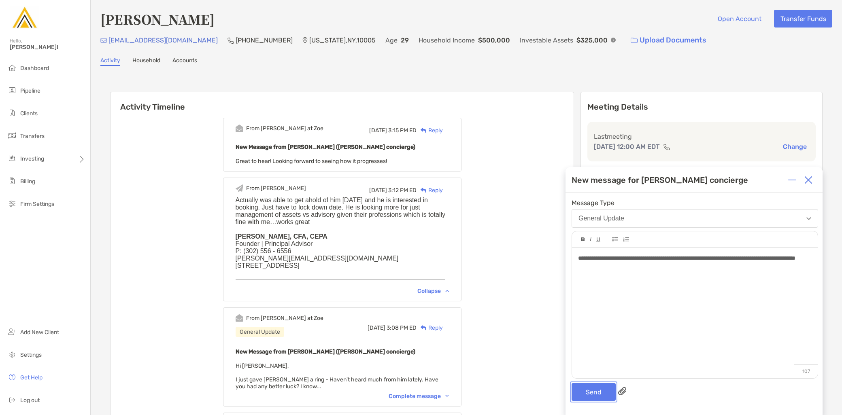
click at [593, 391] on button "Send" at bounding box center [594, 392] width 44 height 18
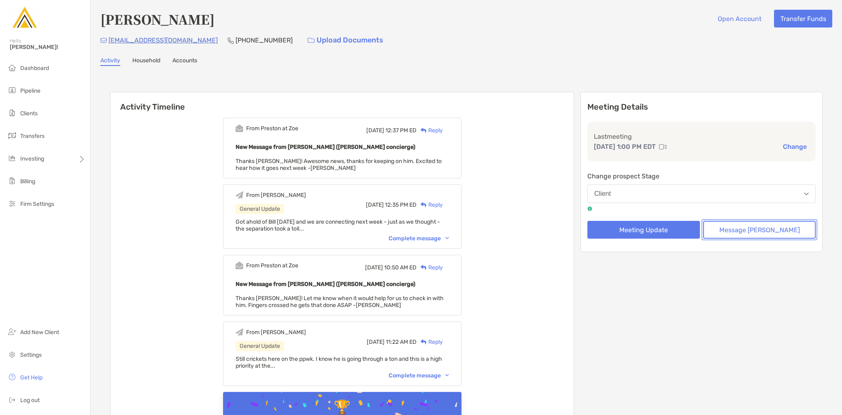
click at [763, 230] on button "Message Zoe" at bounding box center [759, 230] width 113 height 18
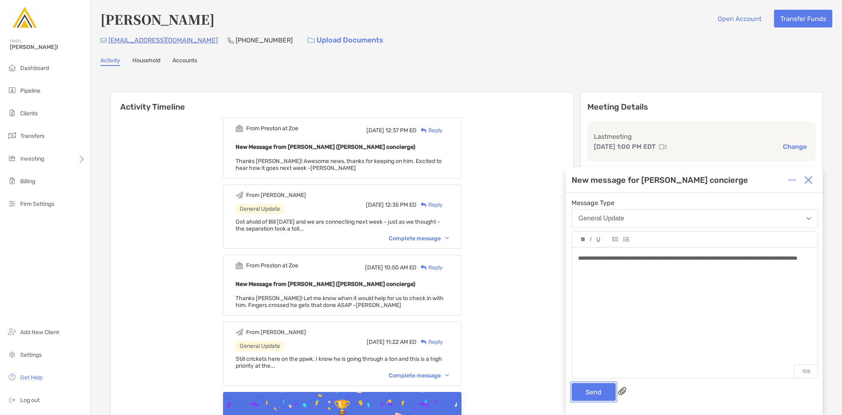
click at [596, 392] on button "Send" at bounding box center [594, 392] width 44 height 18
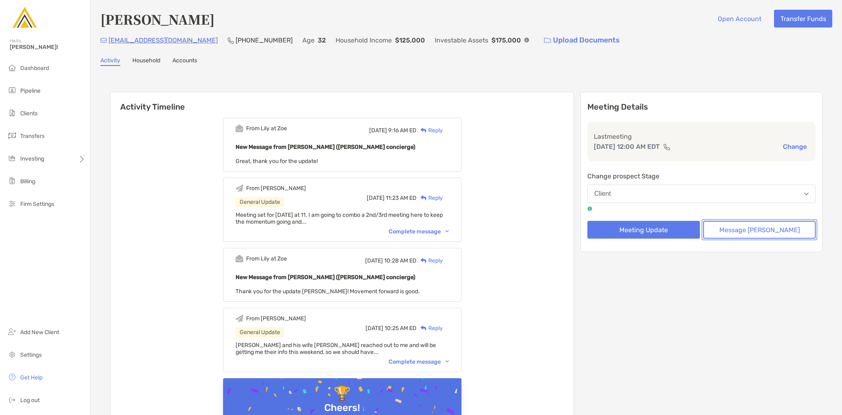
click at [743, 233] on button "Message [PERSON_NAME]" at bounding box center [759, 230] width 113 height 18
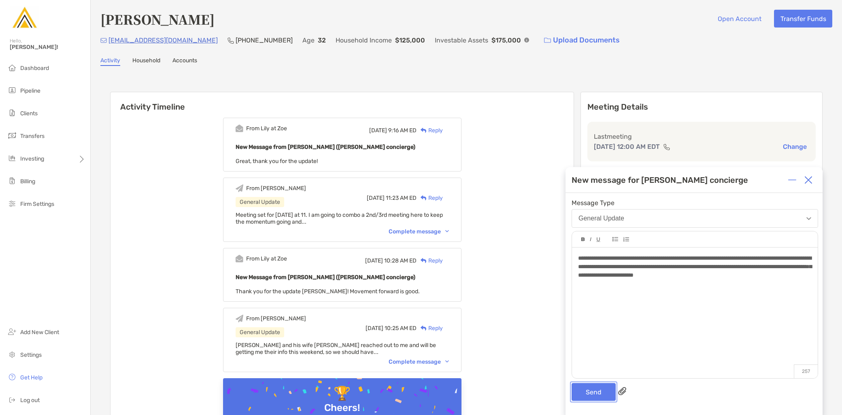
click at [591, 393] on button "Send" at bounding box center [594, 392] width 44 height 18
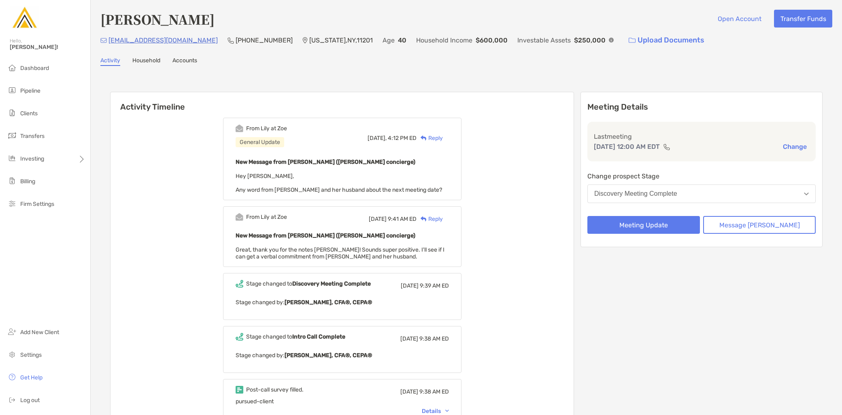
click at [442, 137] on div "Reply" at bounding box center [430, 138] width 26 height 9
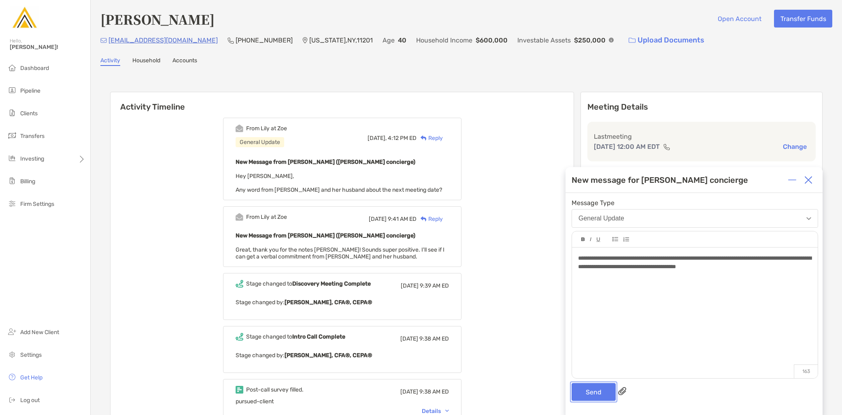
click at [589, 393] on button "Send" at bounding box center [594, 392] width 44 height 18
